Goal: Transaction & Acquisition: Purchase product/service

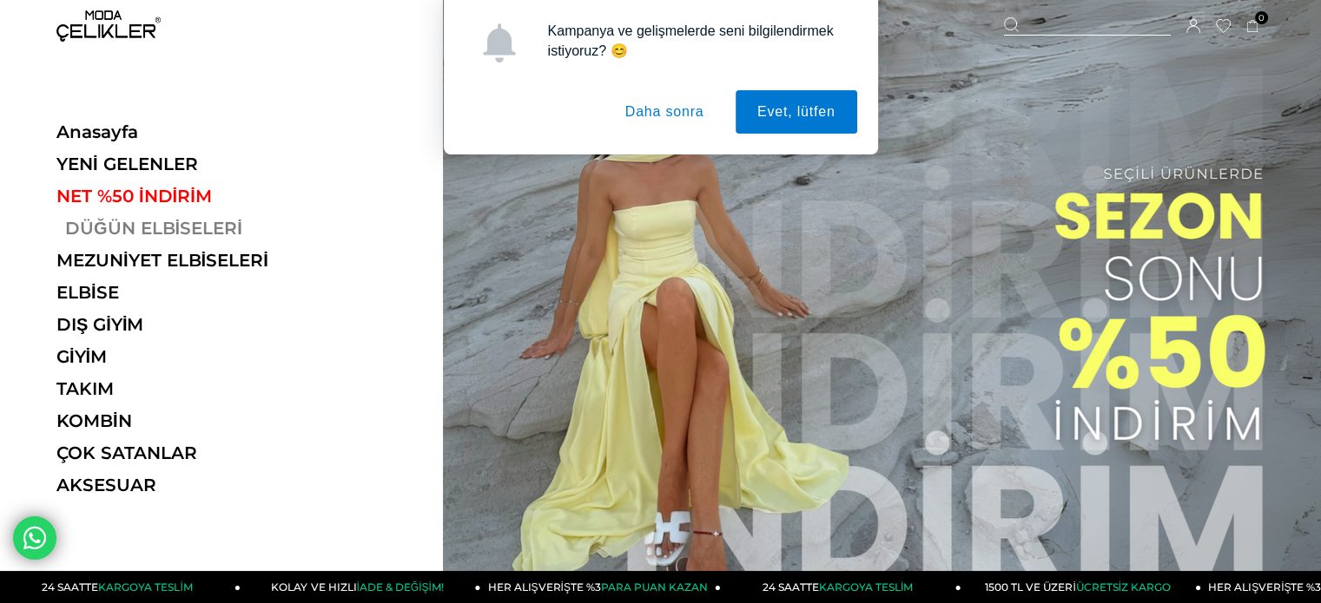
click at [116, 221] on link "DÜĞÜN ELBİSELERİ" at bounding box center [175, 228] width 239 height 21
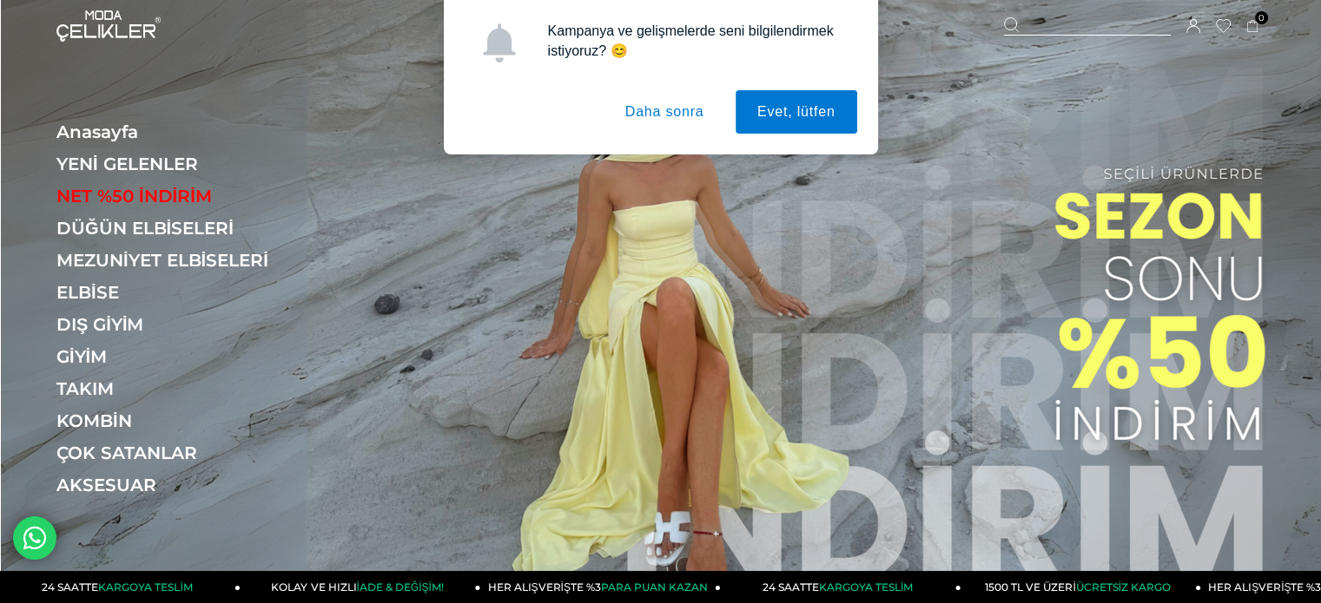
click at [695, 112] on button "Daha sonra" at bounding box center [664, 111] width 122 height 43
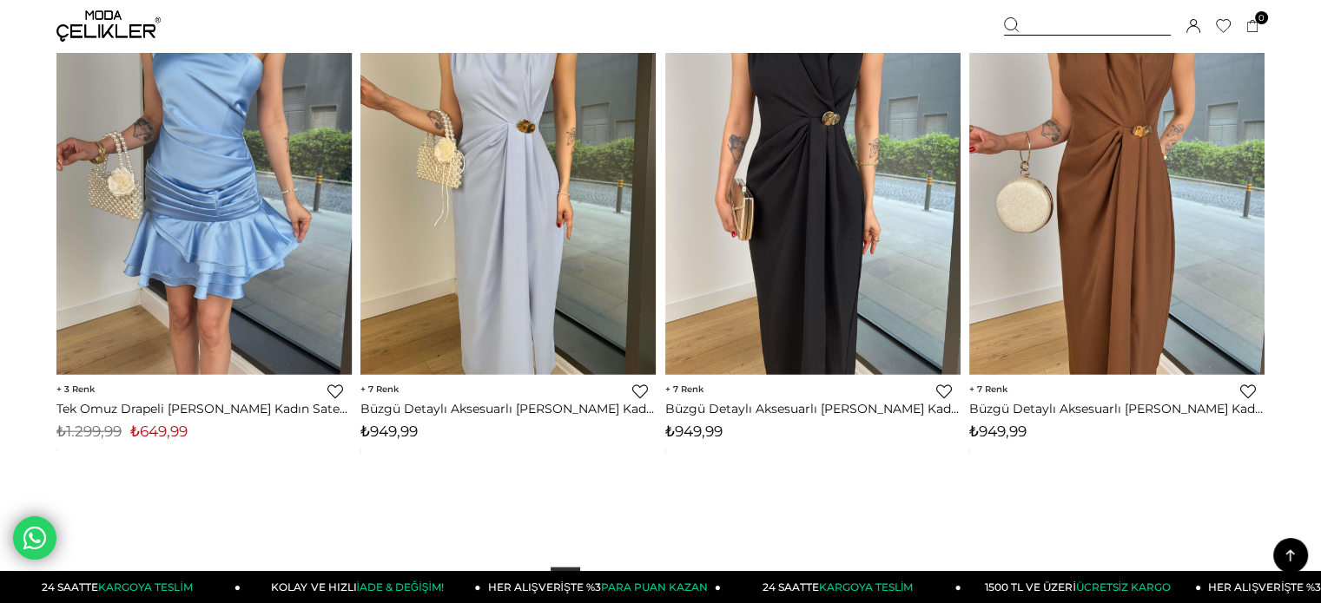
scroll to position [10680, 0]
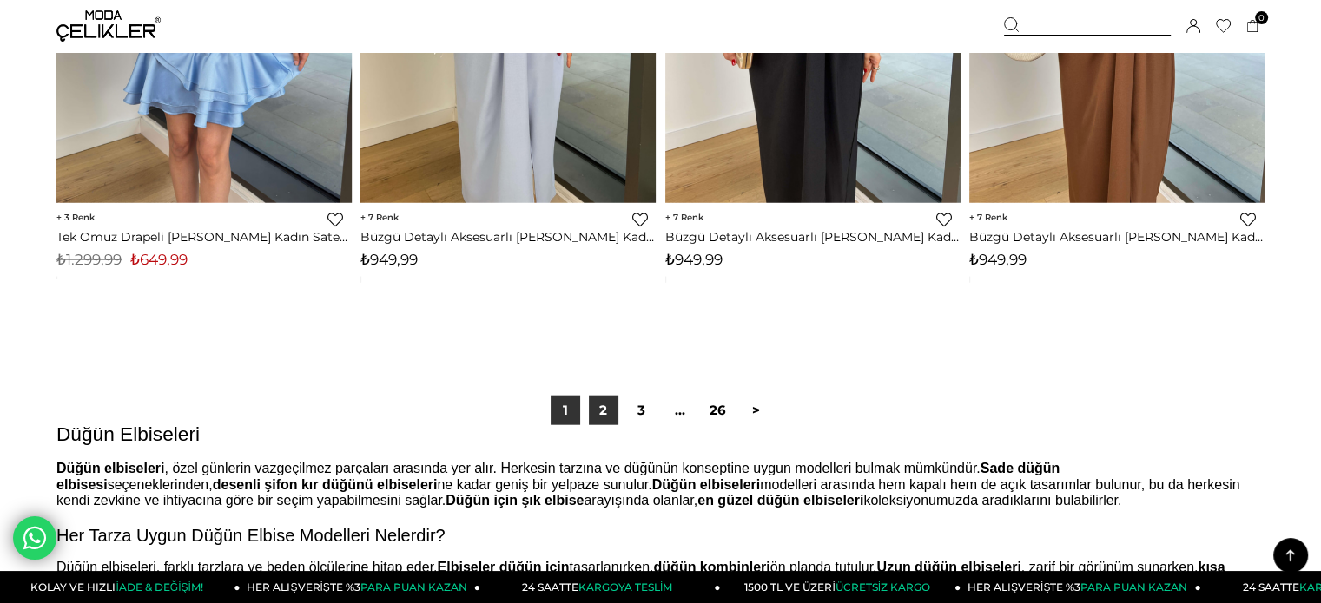
click at [608, 408] on link "2" at bounding box center [604, 411] width 30 height 30
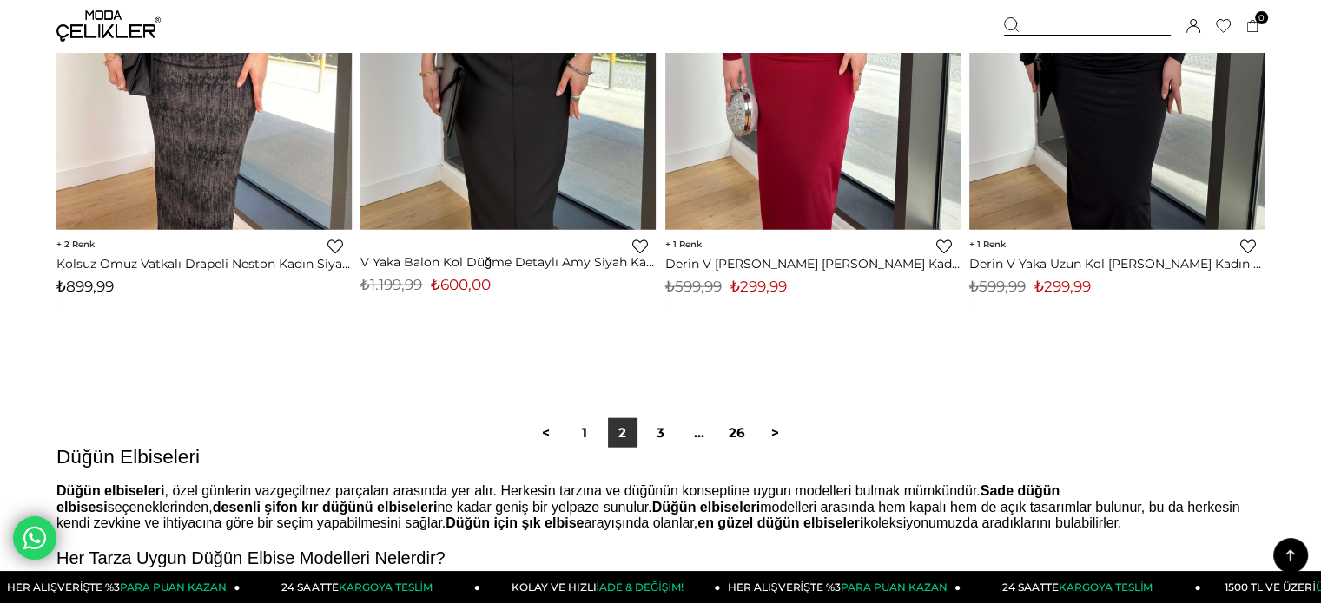
scroll to position [10680, 0]
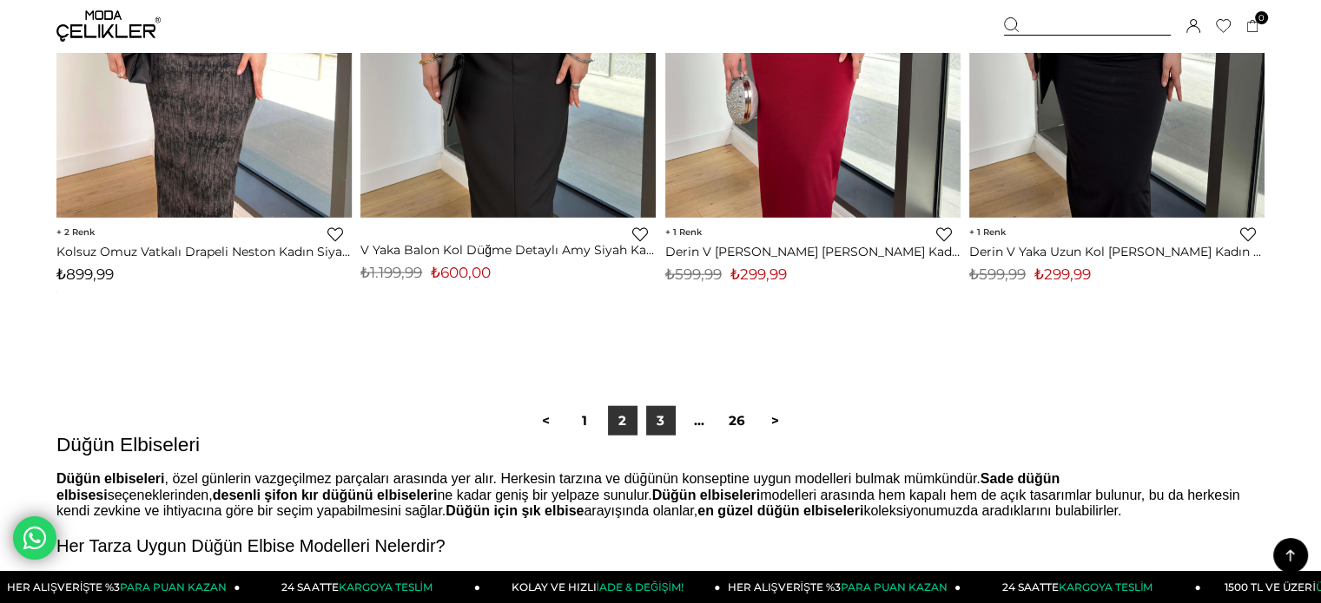
click at [647, 425] on link "3" at bounding box center [661, 421] width 30 height 30
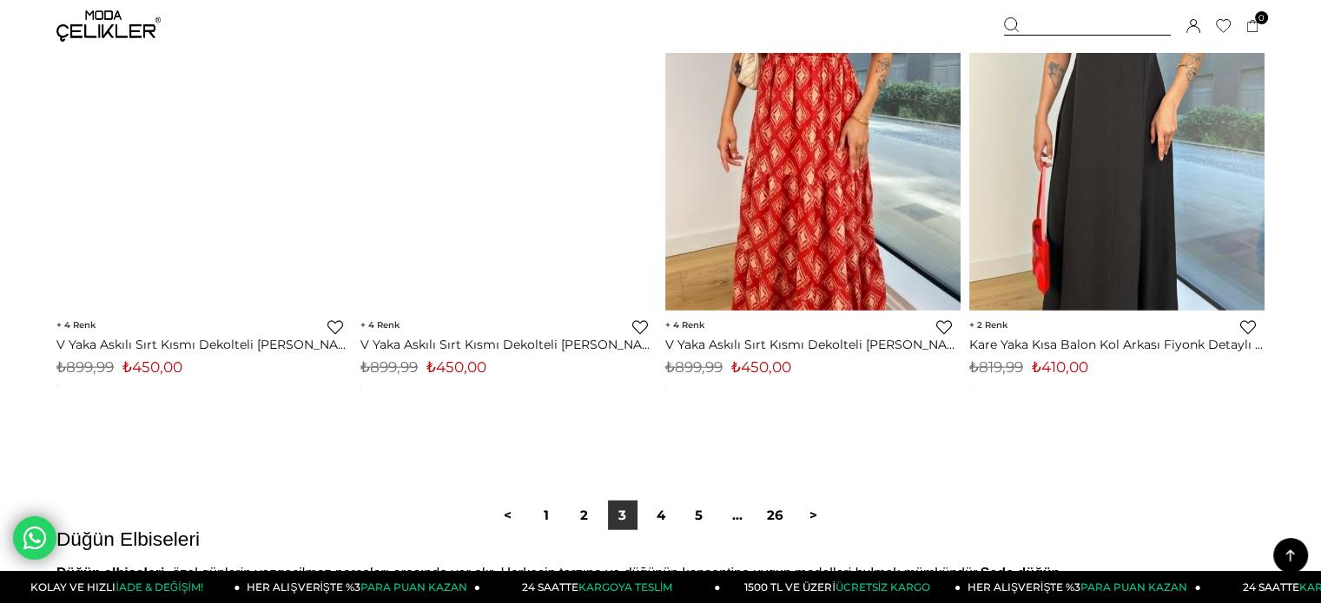
scroll to position [10680, 0]
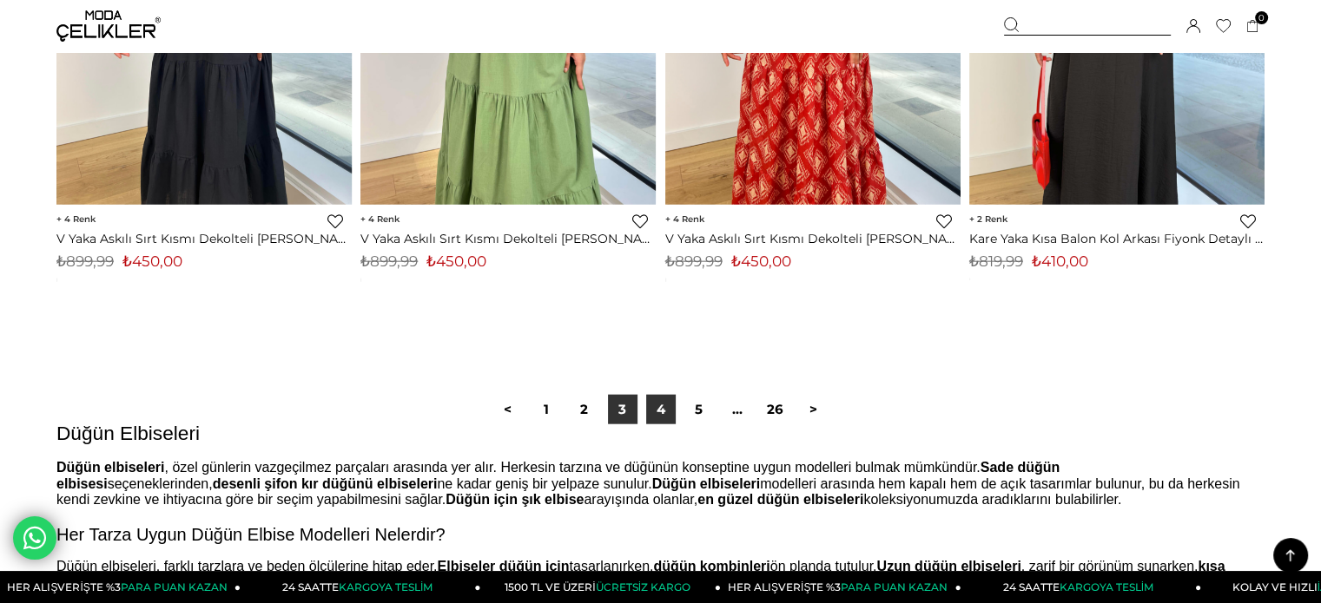
click at [655, 404] on link "4" at bounding box center [661, 410] width 30 height 30
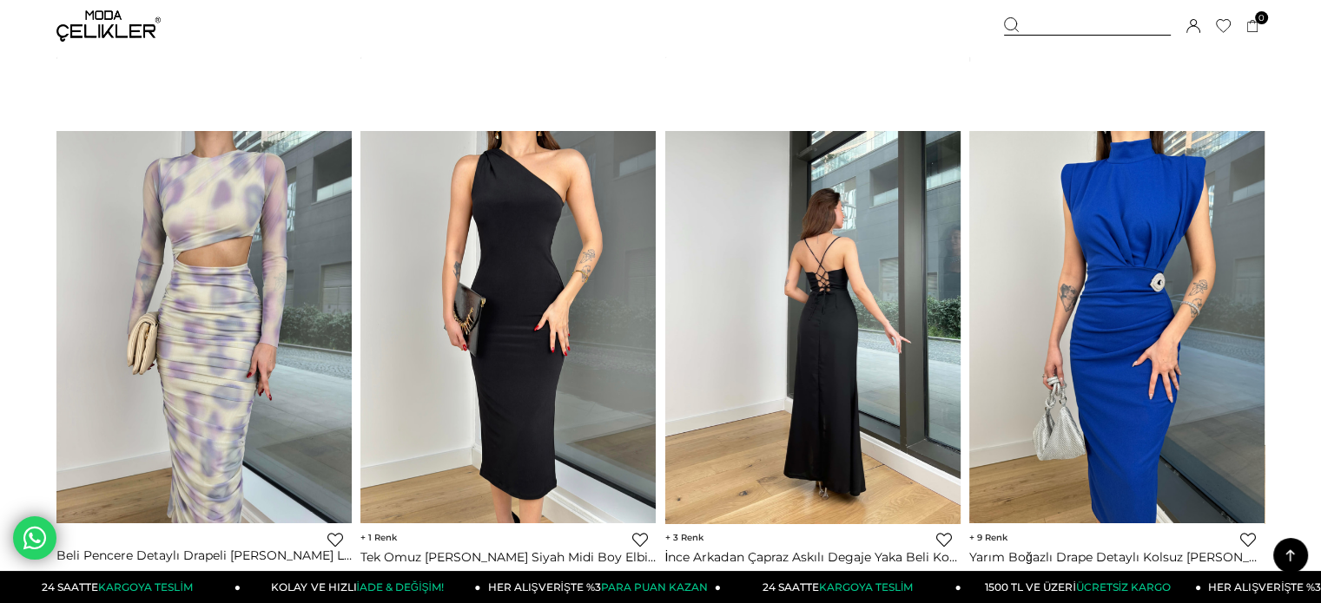
scroll to position [6078, 0]
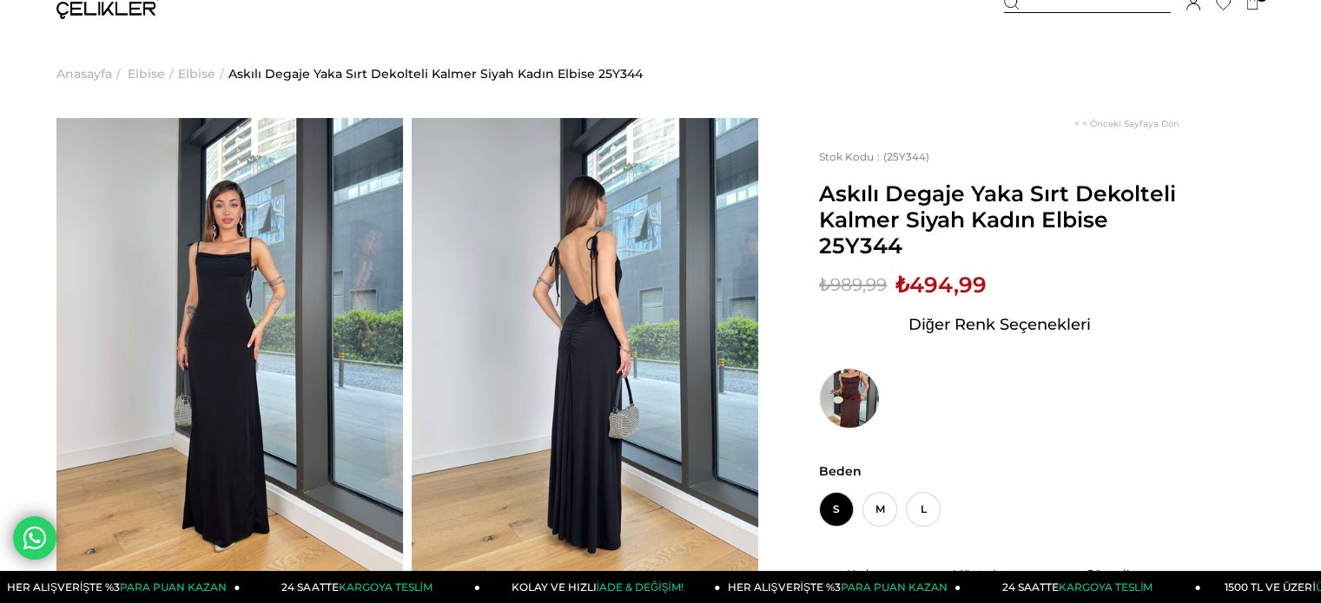
scroll to position [174, 0]
